Goal: Task Accomplishment & Management: Complete application form

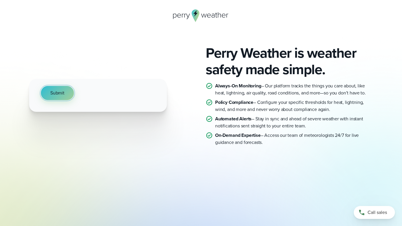
click at [44, 90] on button "Submit" at bounding box center [57, 93] width 33 height 14
click at [65, 94] on button "Submit" at bounding box center [57, 93] width 33 height 14
click at [65, 95] on button "Submit" at bounding box center [57, 93] width 33 height 14
click at [65, 96] on button "Submit" at bounding box center [57, 93] width 33 height 14
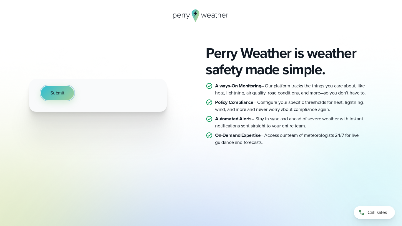
click at [65, 96] on button "Submit" at bounding box center [57, 93] width 33 height 14
click at [62, 88] on button "Submit" at bounding box center [57, 93] width 33 height 14
click at [56, 99] on button "Submit" at bounding box center [57, 93] width 33 height 14
